Goal: Task Accomplishment & Management: Use online tool/utility

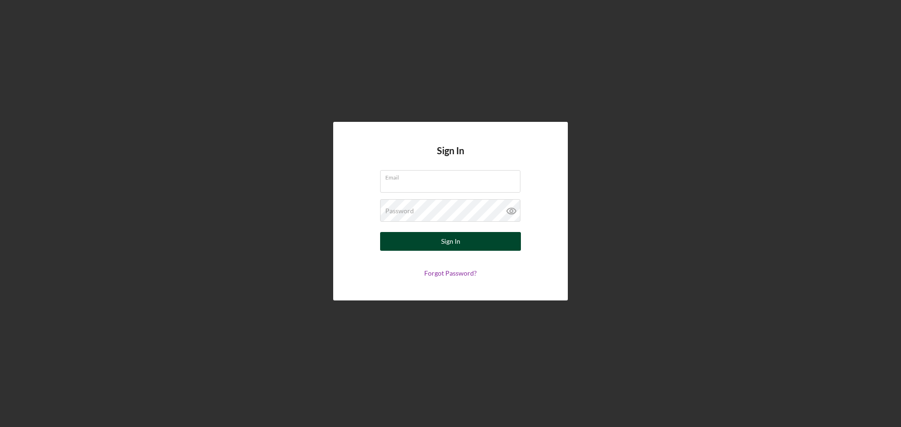
type input "[PERSON_NAME][EMAIL_ADDRESS][PERSON_NAME][DOMAIN_NAME]"
click at [450, 245] on div "Sign In" at bounding box center [450, 241] width 19 height 19
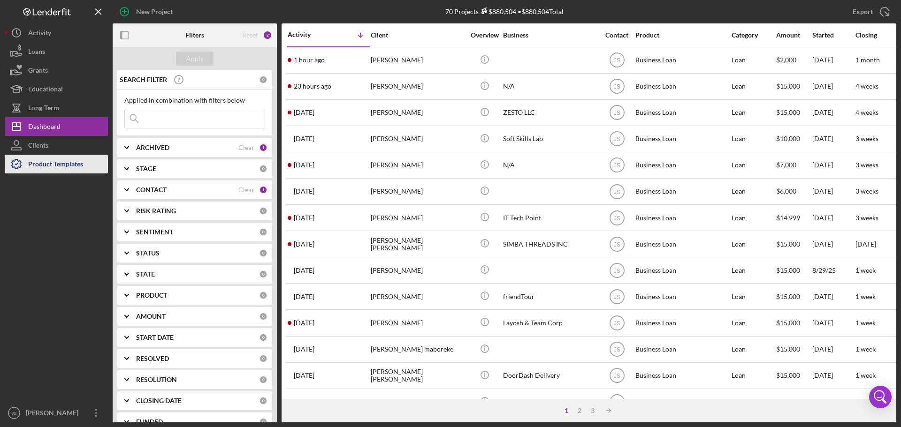
click at [51, 165] on div "Product Templates" at bounding box center [55, 165] width 55 height 21
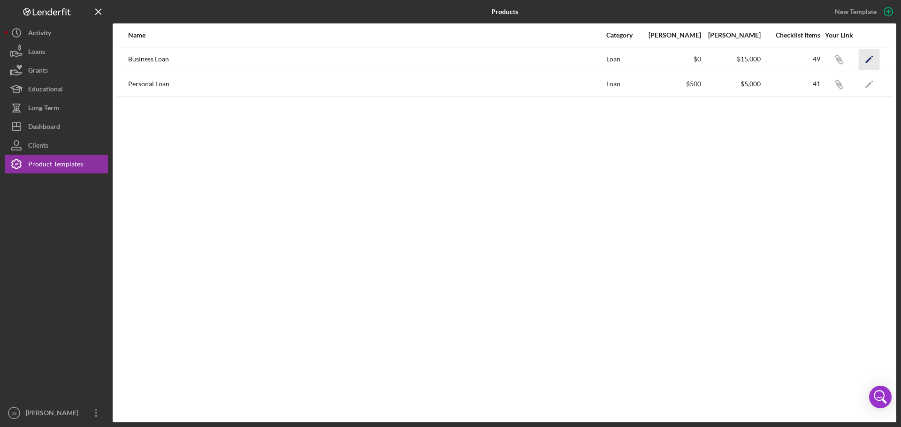
click at [869, 61] on icon "Icon/Edit" at bounding box center [869, 59] width 21 height 21
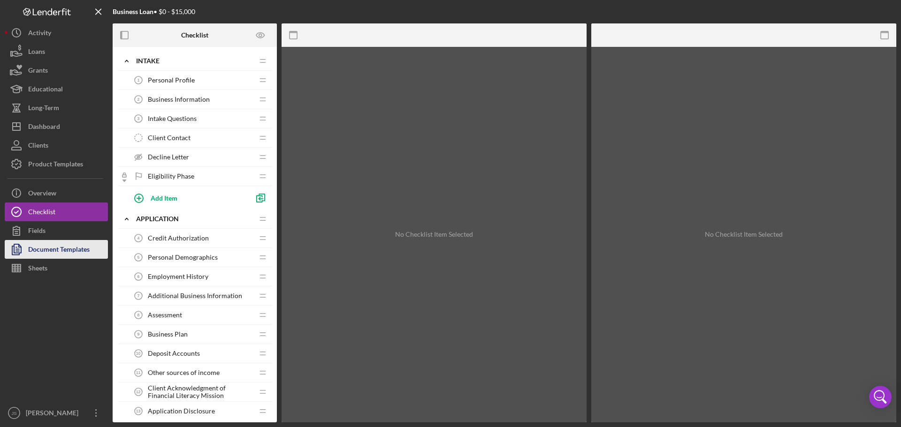
click at [62, 250] on div "Document Templates" at bounding box center [58, 250] width 61 height 21
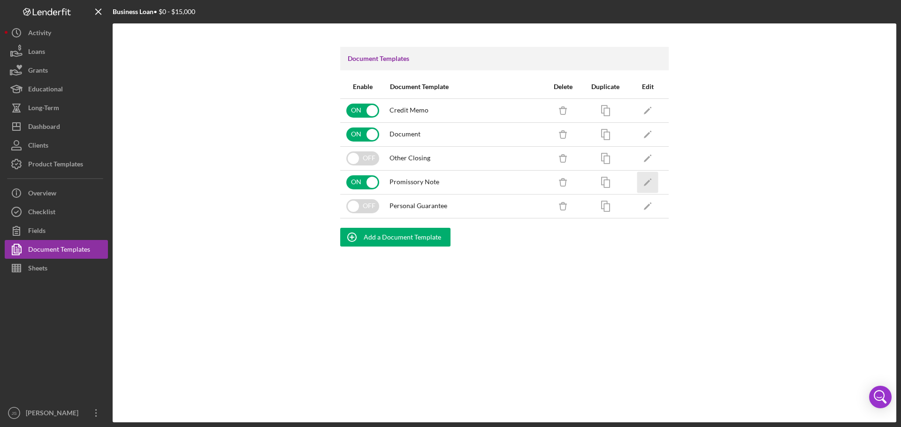
click at [650, 183] on icon "Icon/Edit" at bounding box center [647, 182] width 21 height 21
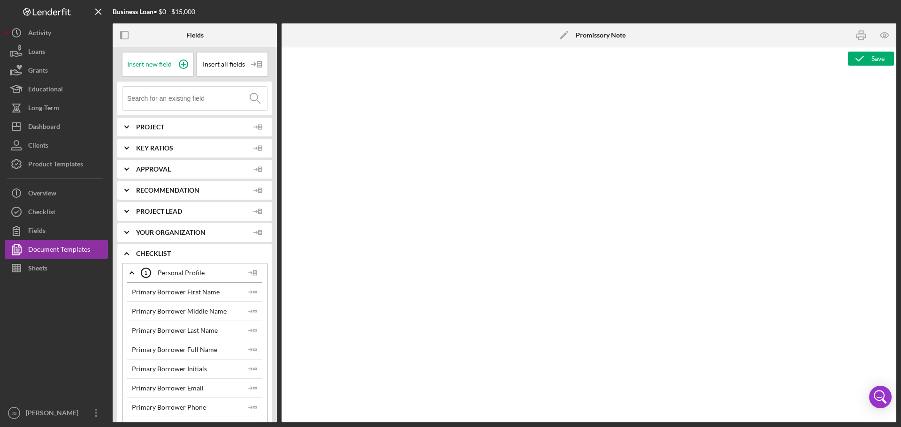
type textarea "<p style="margin: 0in 0in 0in 1.8pt; text-align: center; text-indent: 0in; line…"
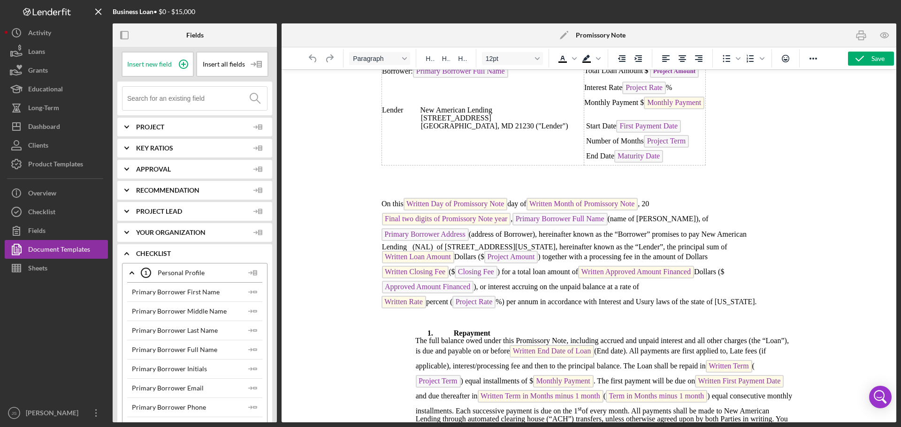
scroll to position [235, 0]
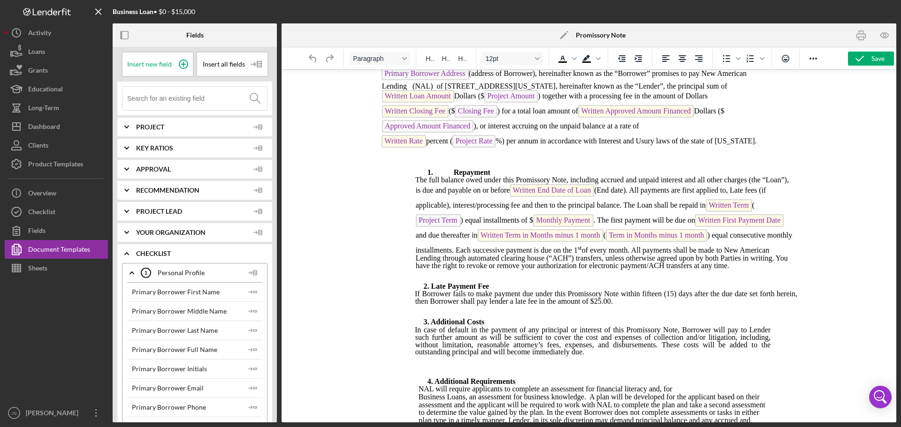
click at [43, 345] on div at bounding box center [56, 341] width 103 height 126
click at [56, 50] on button "Loans" at bounding box center [56, 51] width 103 height 19
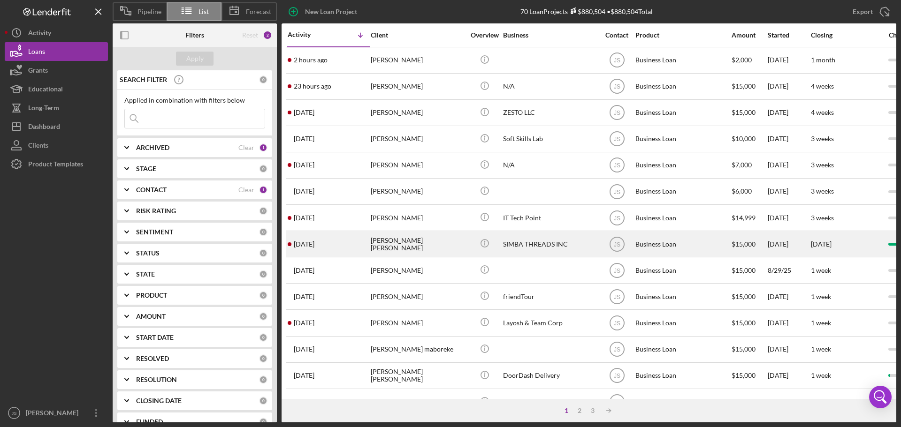
click at [435, 243] on div "[PERSON_NAME] [PERSON_NAME]" at bounding box center [418, 244] width 94 height 25
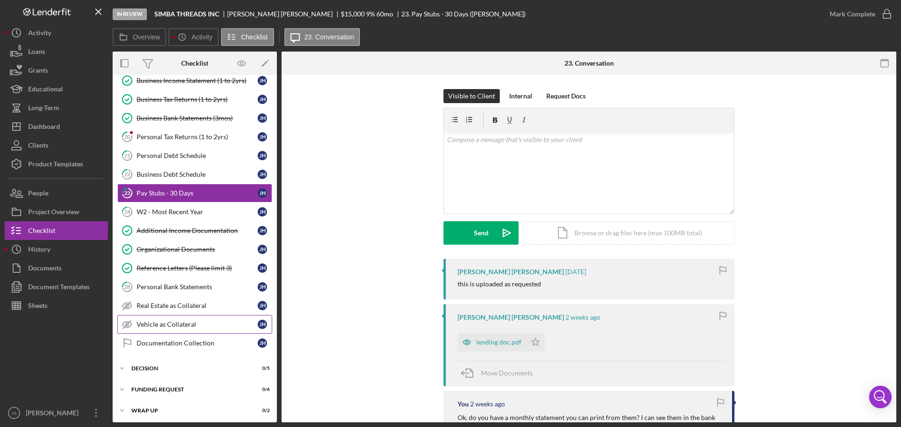
scroll to position [129, 0]
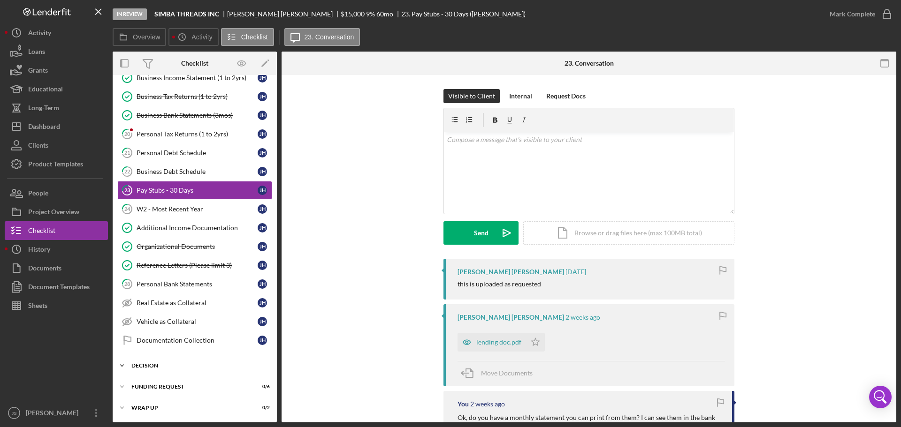
click at [122, 367] on icon "Icon/Expander" at bounding box center [122, 366] width 19 height 19
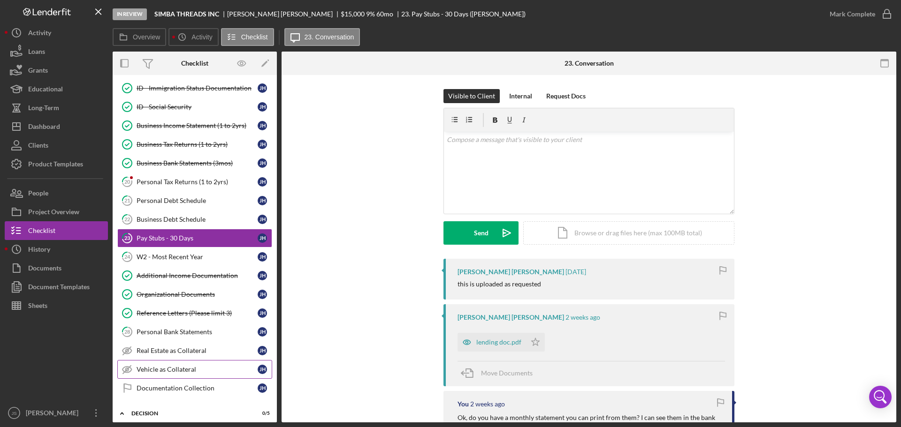
scroll to position [228, 0]
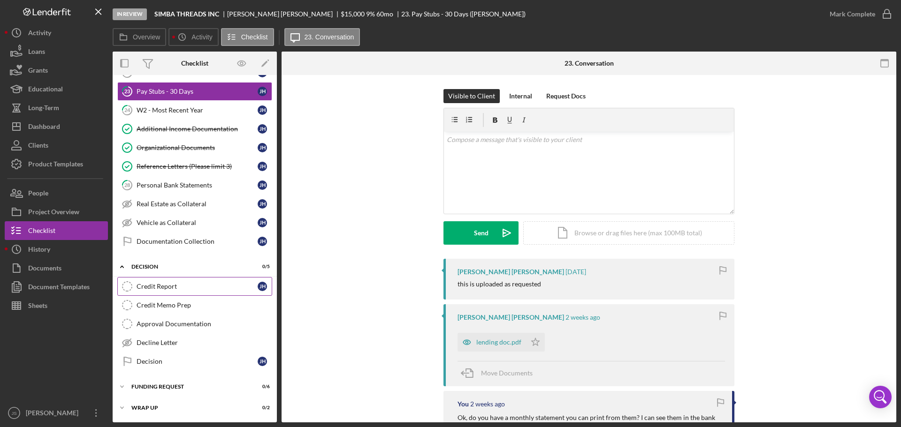
click at [190, 286] on div "Credit Report" at bounding box center [197, 287] width 121 height 8
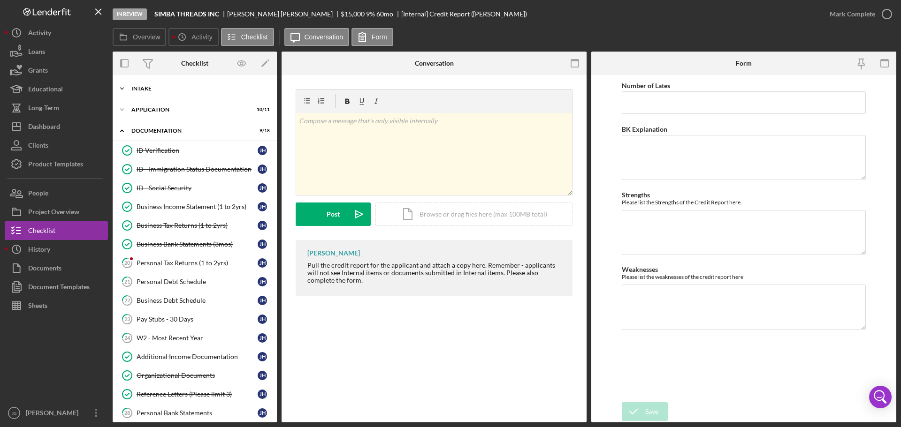
click at [120, 88] on icon "Icon/Expander" at bounding box center [122, 88] width 19 height 19
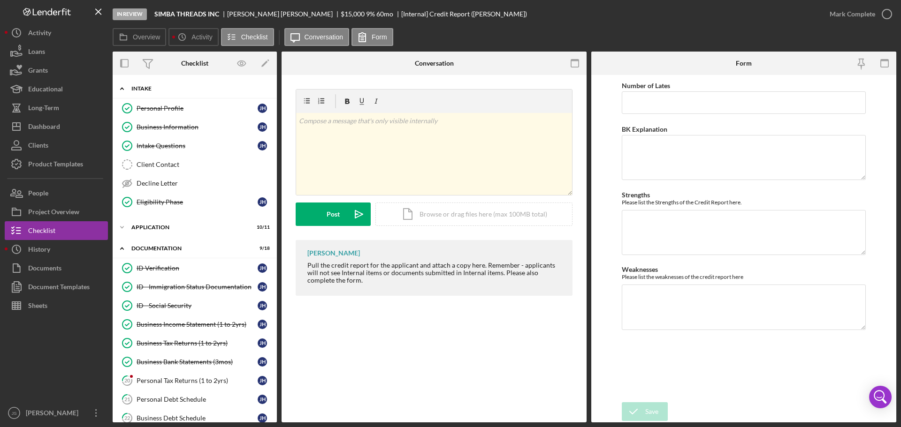
click at [120, 87] on icon "Icon/Expander" at bounding box center [122, 88] width 19 height 19
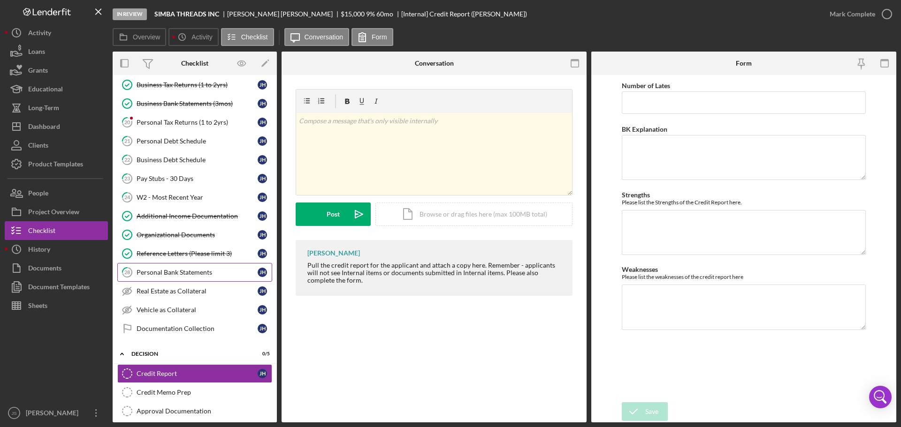
scroll to position [188, 0]
